Goal: Use online tool/utility: Utilize a website feature to perform a specific function

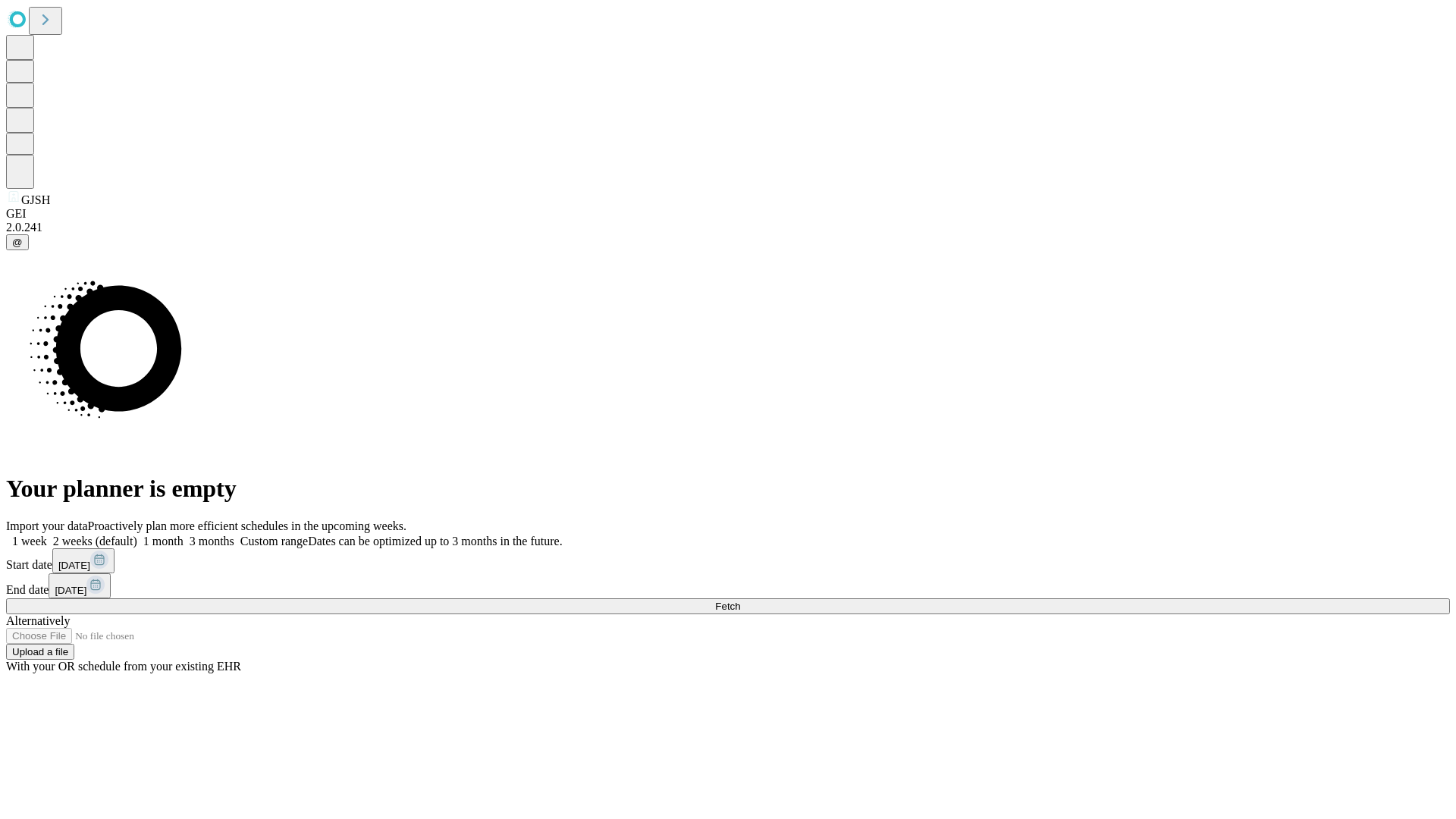
click at [740, 601] on span "Fetch" at bounding box center [728, 607] width 25 height 12
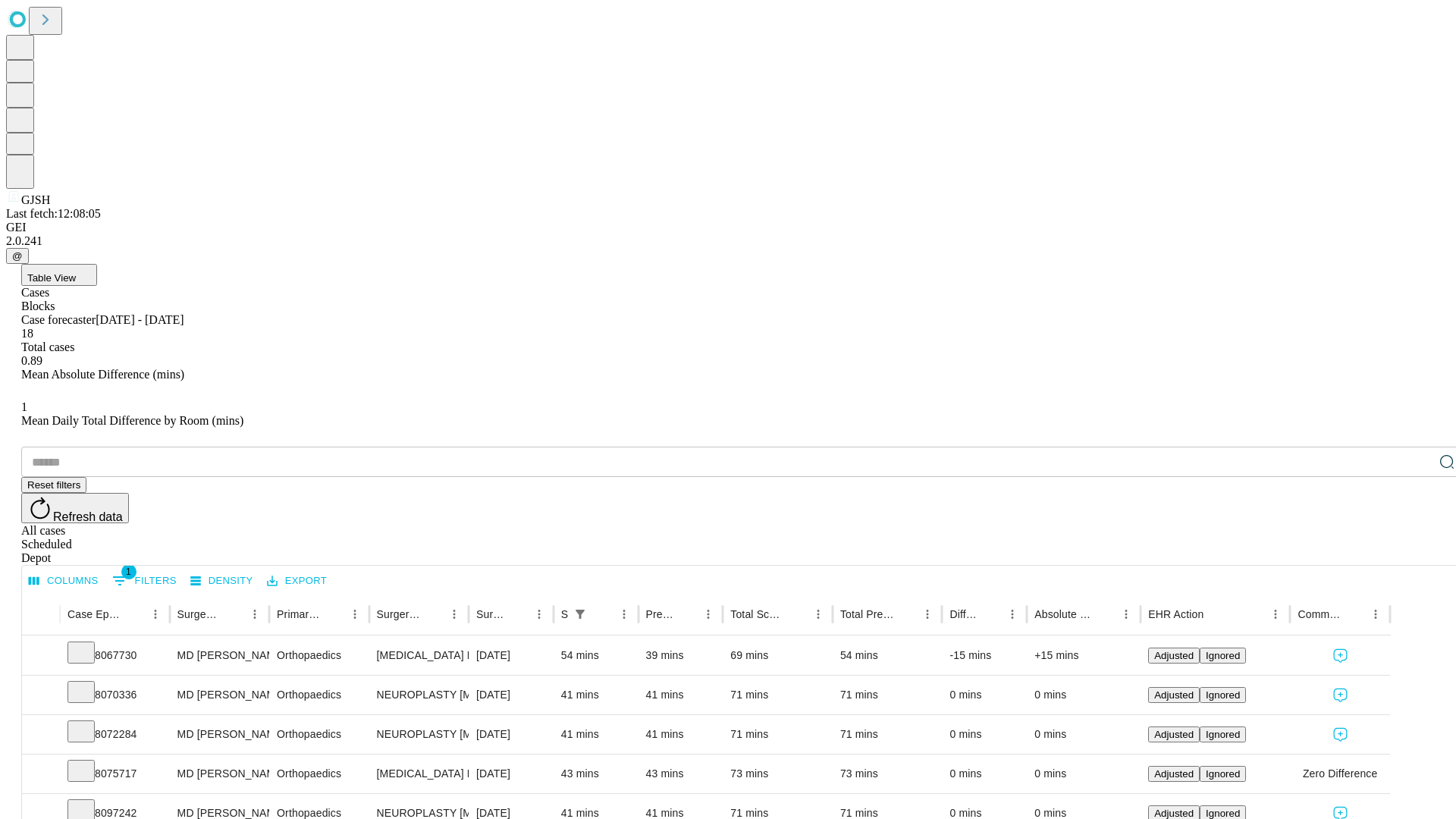
click at [75, 272] on span "Table View" at bounding box center [52, 278] width 49 height 12
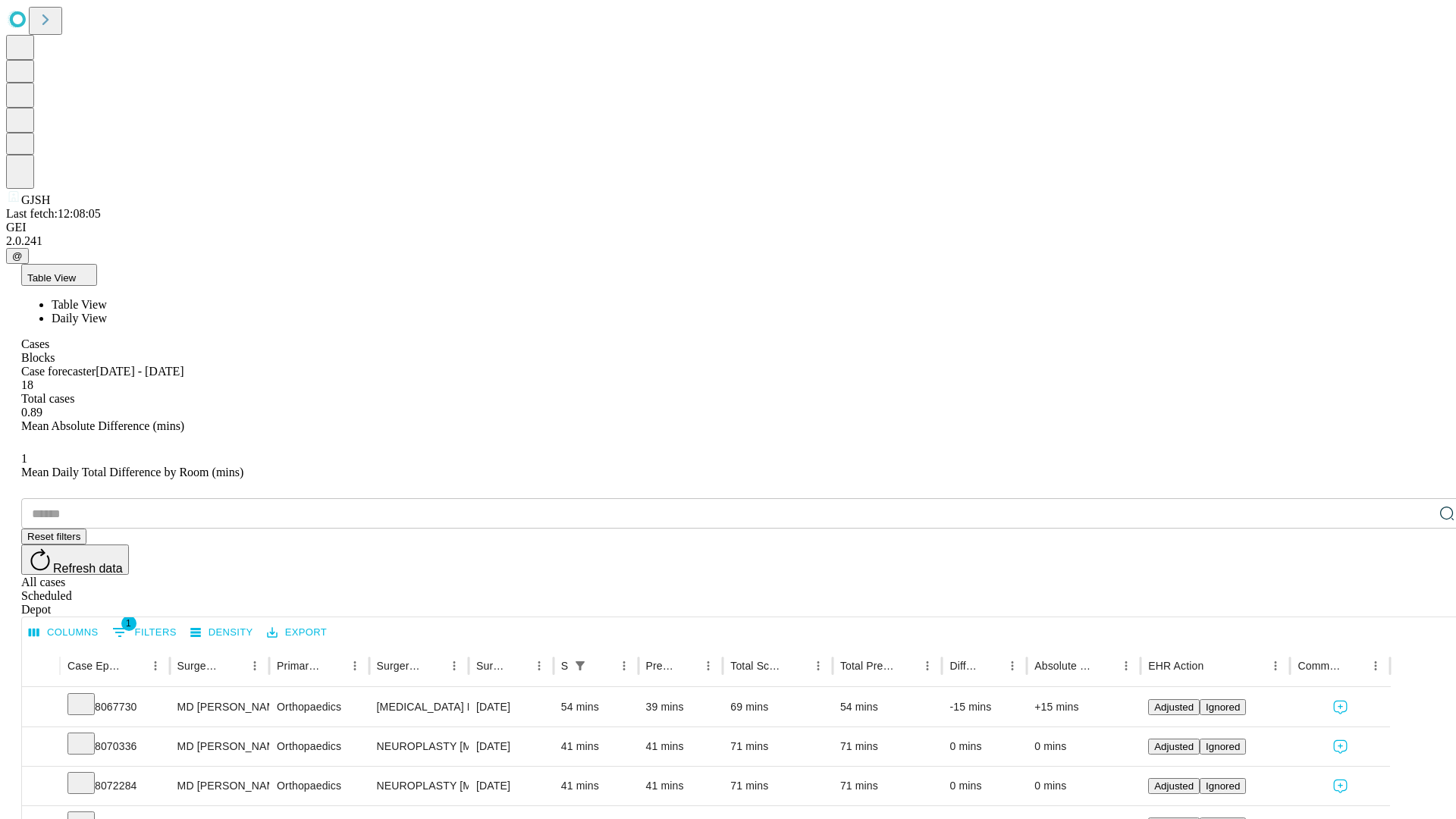
click at [107, 312] on span "Daily View" at bounding box center [80, 318] width 55 height 13
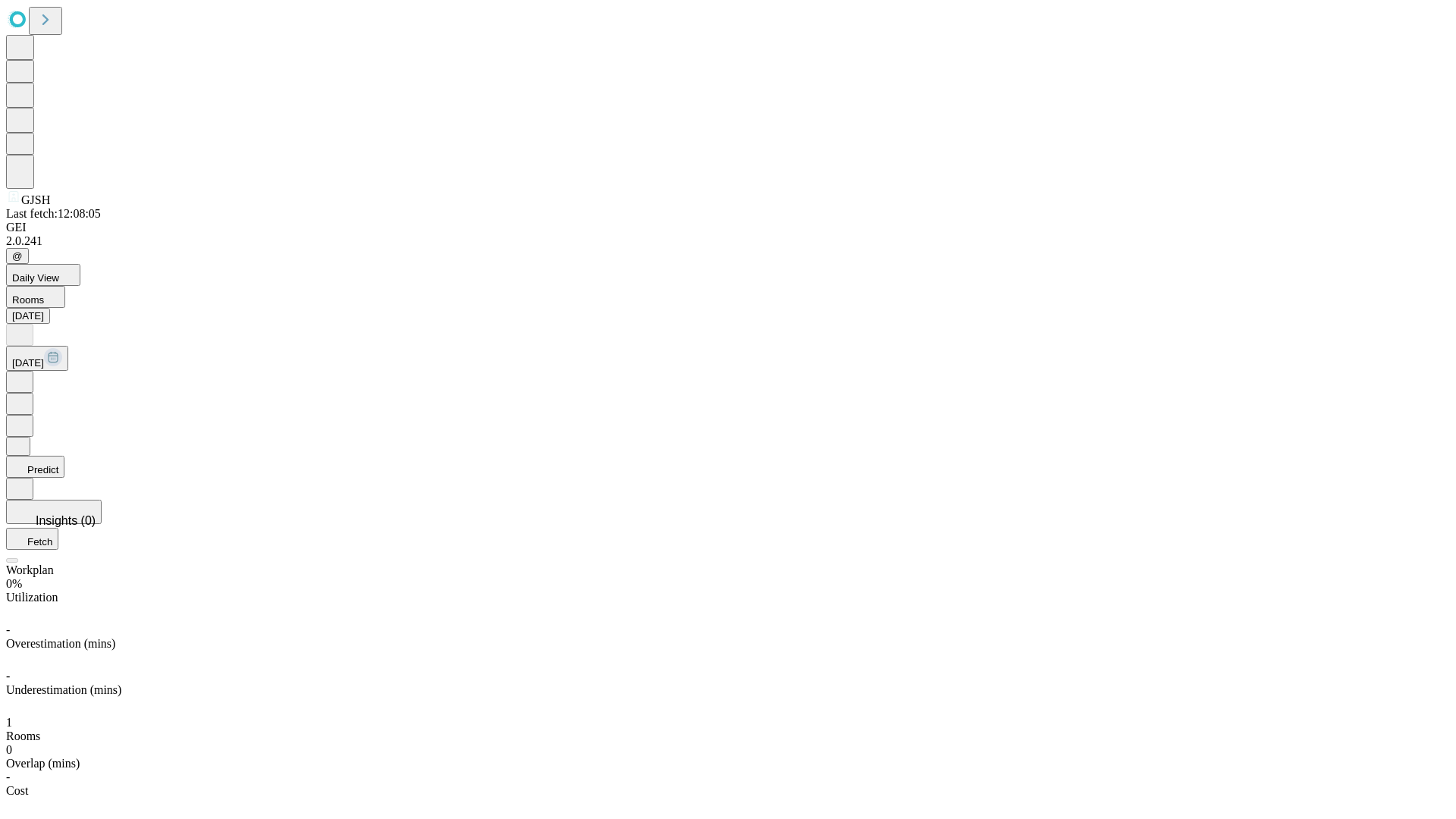
click at [65, 456] on button "Predict" at bounding box center [35, 467] width 59 height 22
